Goal: Browse casually: Explore the website without a specific task or goal

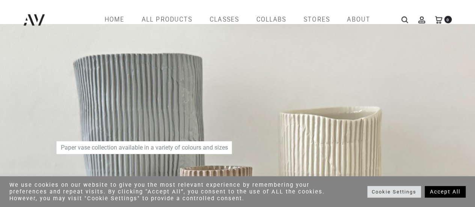
click at [440, 194] on link "Accept All" at bounding box center [445, 192] width 41 height 12
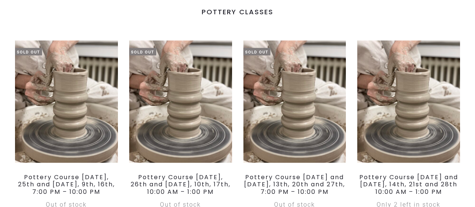
scroll to position [703, 0]
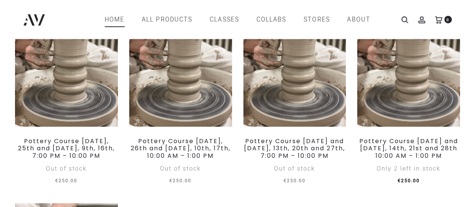
click at [116, 20] on link "Home" at bounding box center [115, 19] width 20 height 13
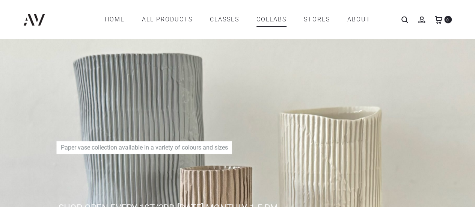
click at [270, 20] on link "COLLABS" at bounding box center [271, 19] width 30 height 13
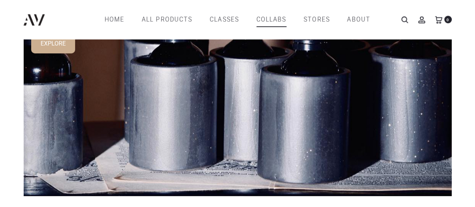
scroll to position [210, 0]
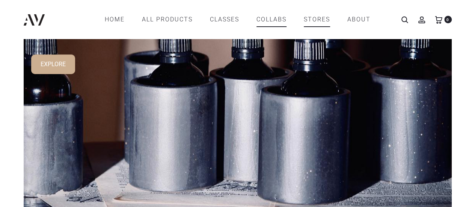
click at [319, 18] on link "STORES" at bounding box center [317, 19] width 26 height 13
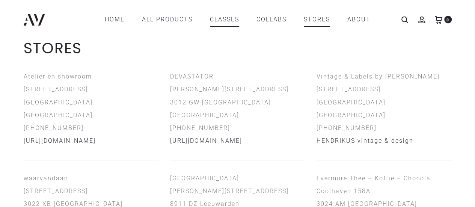
click at [223, 19] on link "CLASSES" at bounding box center [224, 19] width 29 height 13
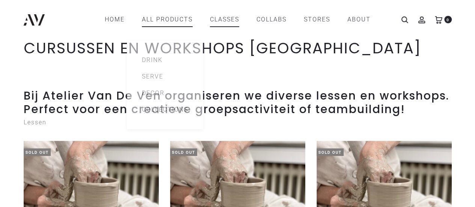
click at [172, 18] on link "All products" at bounding box center [167, 19] width 51 height 13
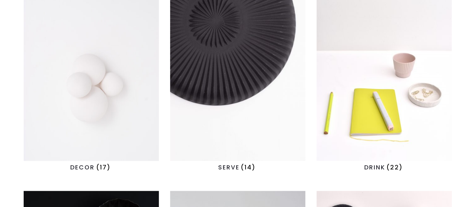
scroll to position [235, 0]
click at [101, 61] on img "Visit product category DECOR" at bounding box center [91, 79] width 135 height 161
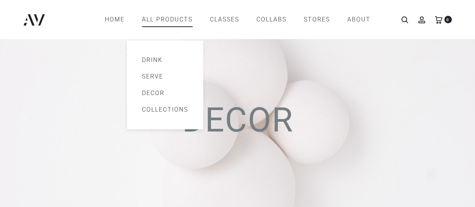
click at [150, 72] on link "Serve" at bounding box center [165, 76] width 46 height 9
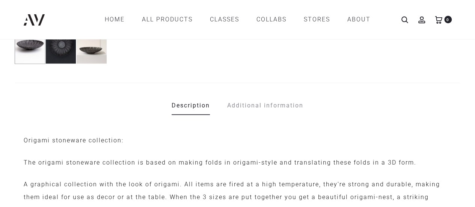
scroll to position [283, 0]
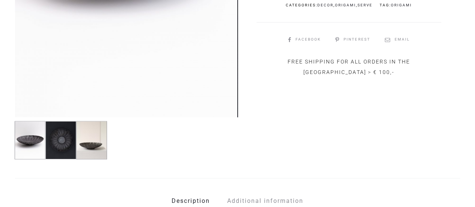
click at [88, 138] on img at bounding box center [91, 140] width 31 height 38
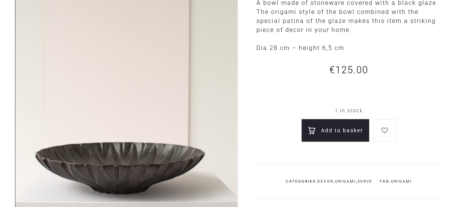
scroll to position [108, 0]
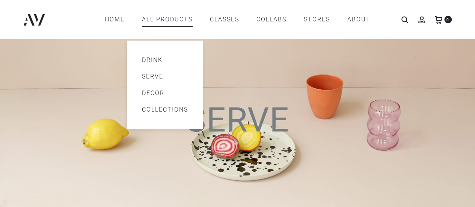
click at [152, 94] on link "Decor" at bounding box center [165, 93] width 46 height 9
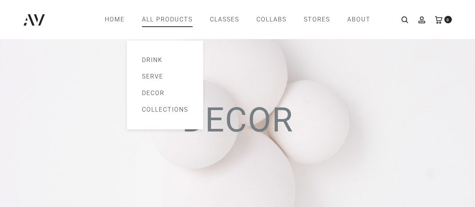
click at [148, 56] on link "Drink" at bounding box center [165, 60] width 46 height 9
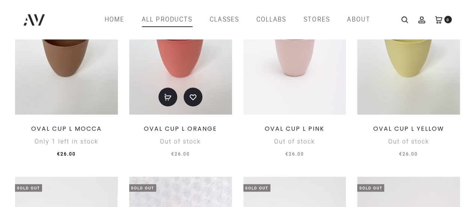
scroll to position [215, 0]
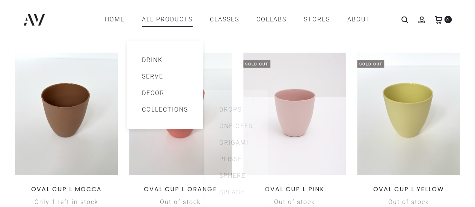
click at [175, 114] on li "Collections Drops One offs Origami Plissé Sphere Splash" at bounding box center [165, 109] width 76 height 17
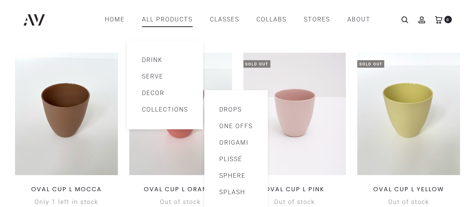
click at [172, 108] on link "Collections" at bounding box center [165, 109] width 46 height 9
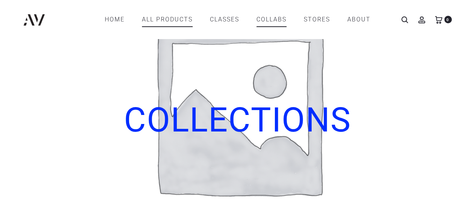
click at [270, 17] on link "COLLABS" at bounding box center [271, 19] width 30 height 13
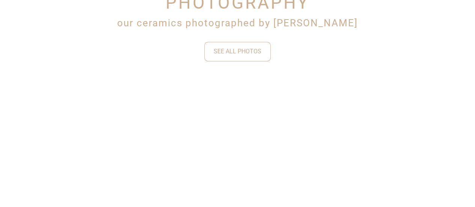
scroll to position [726, 0]
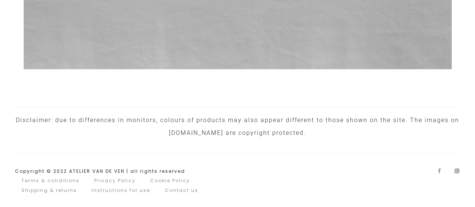
click at [457, 170] on link "Instagram" at bounding box center [457, 170] width 5 height 5
